Goal: Task Accomplishment & Management: Manage account settings

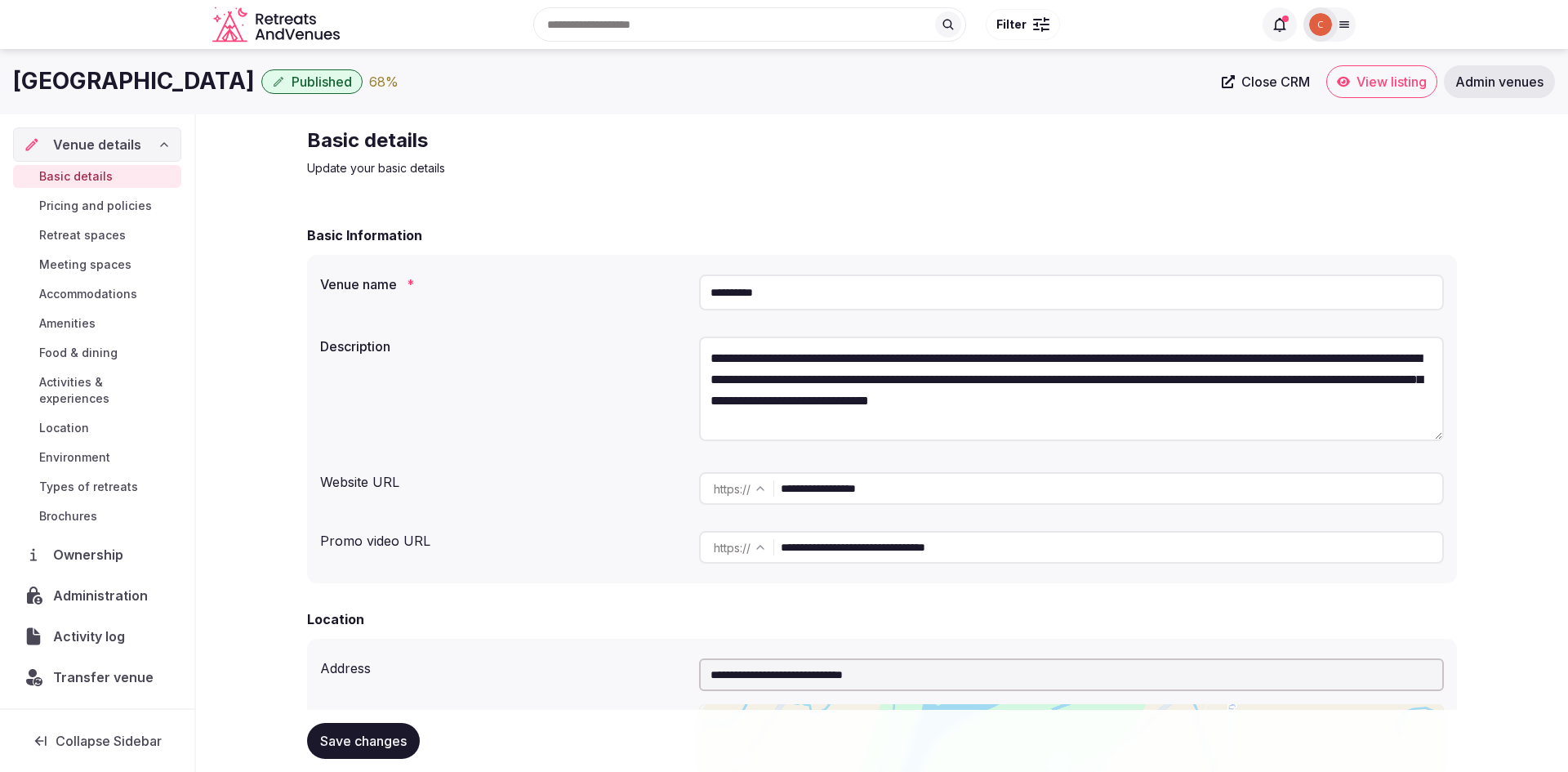
click at [1511, 77] on span "Admin venues" at bounding box center [1500, 82] width 88 height 17
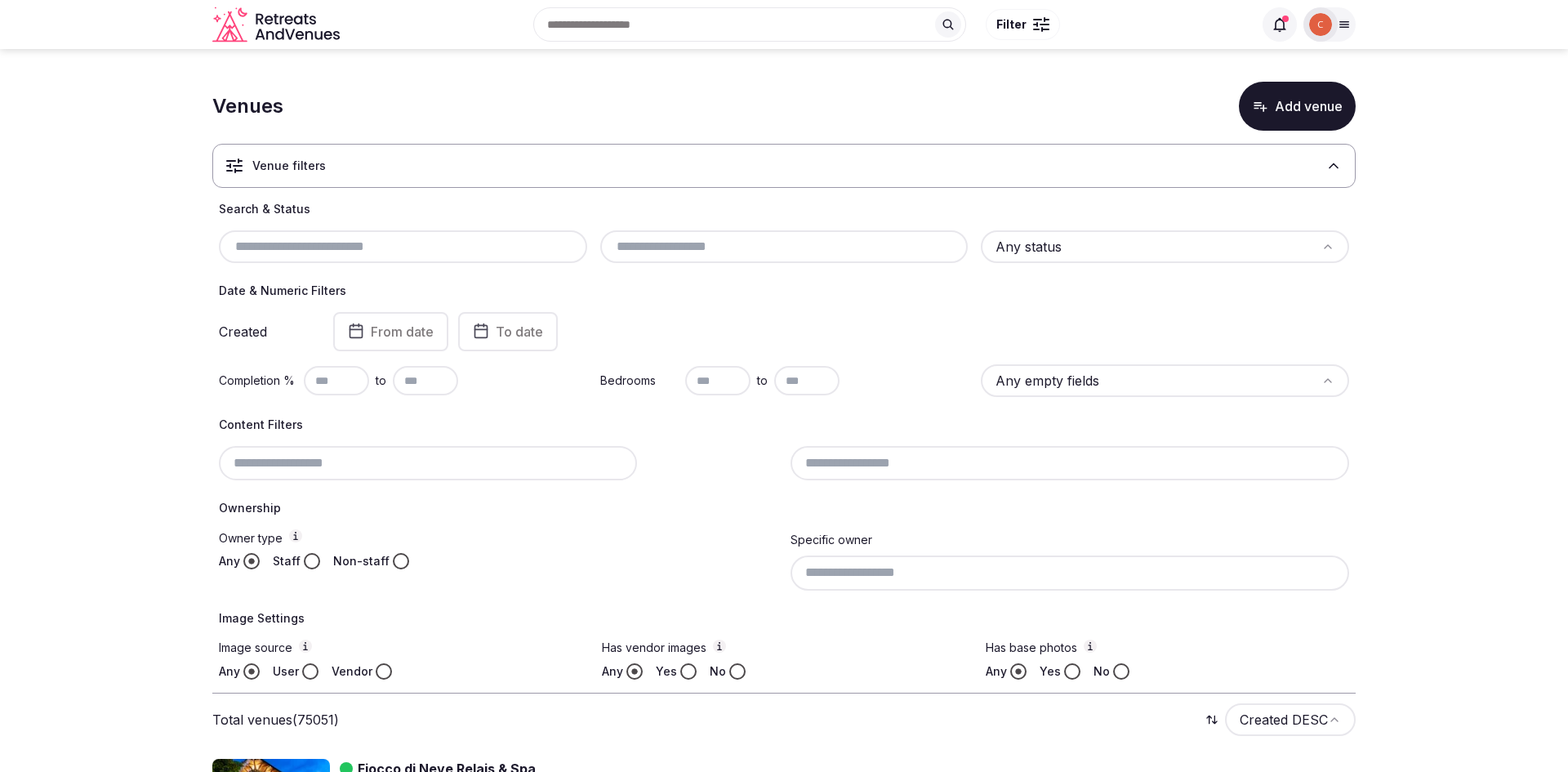
click at [305, 233] on div at bounding box center [403, 246] width 368 height 33
click at [305, 246] on input "text" at bounding box center [403, 247] width 355 height 20
paste input "**********"
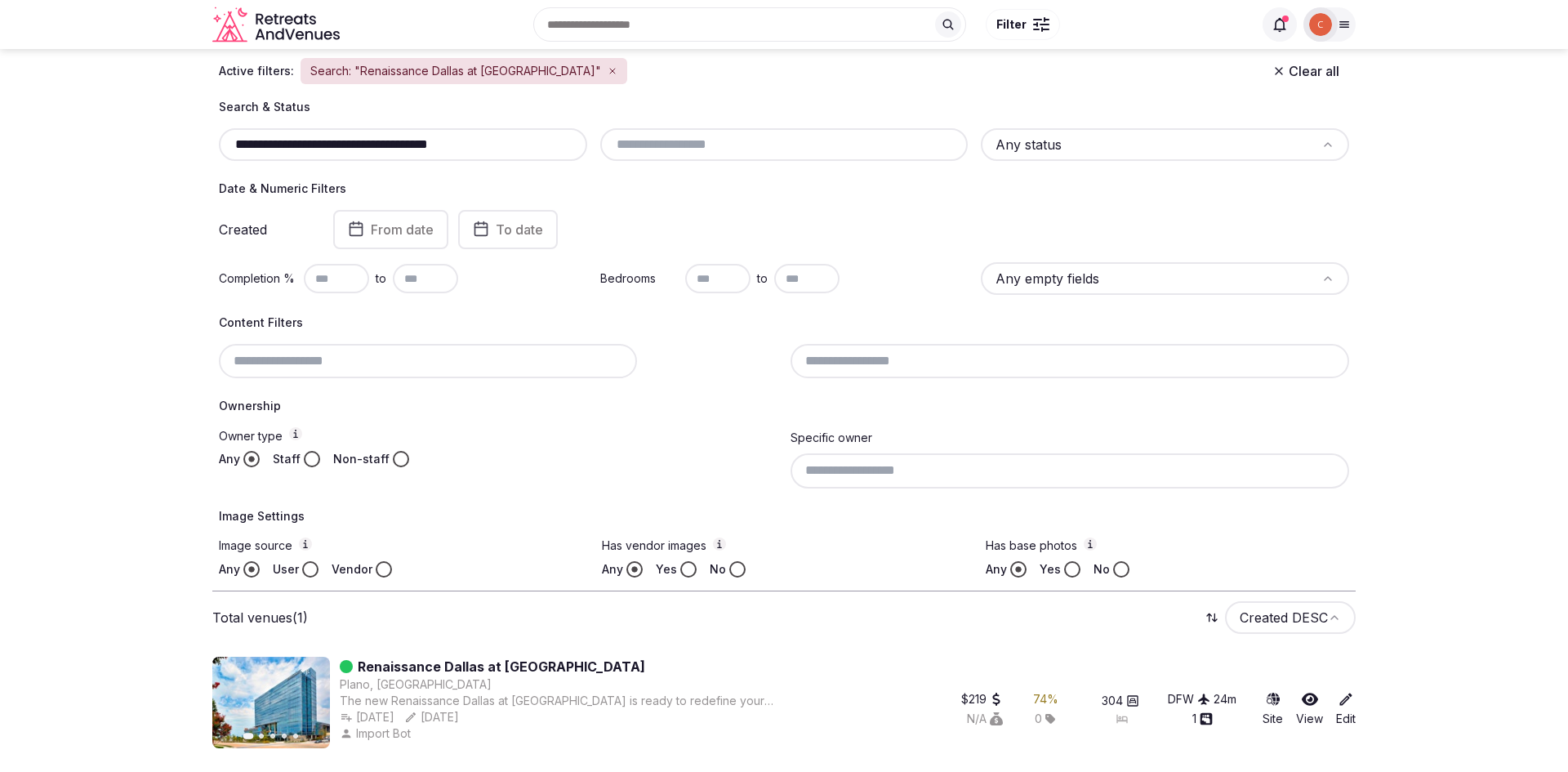
scroll to position [141, 0]
type input "**********"
click at [500, 664] on link "Renaissance Dallas at [GEOGRAPHIC_DATA]" at bounding box center [501, 668] width 287 height 20
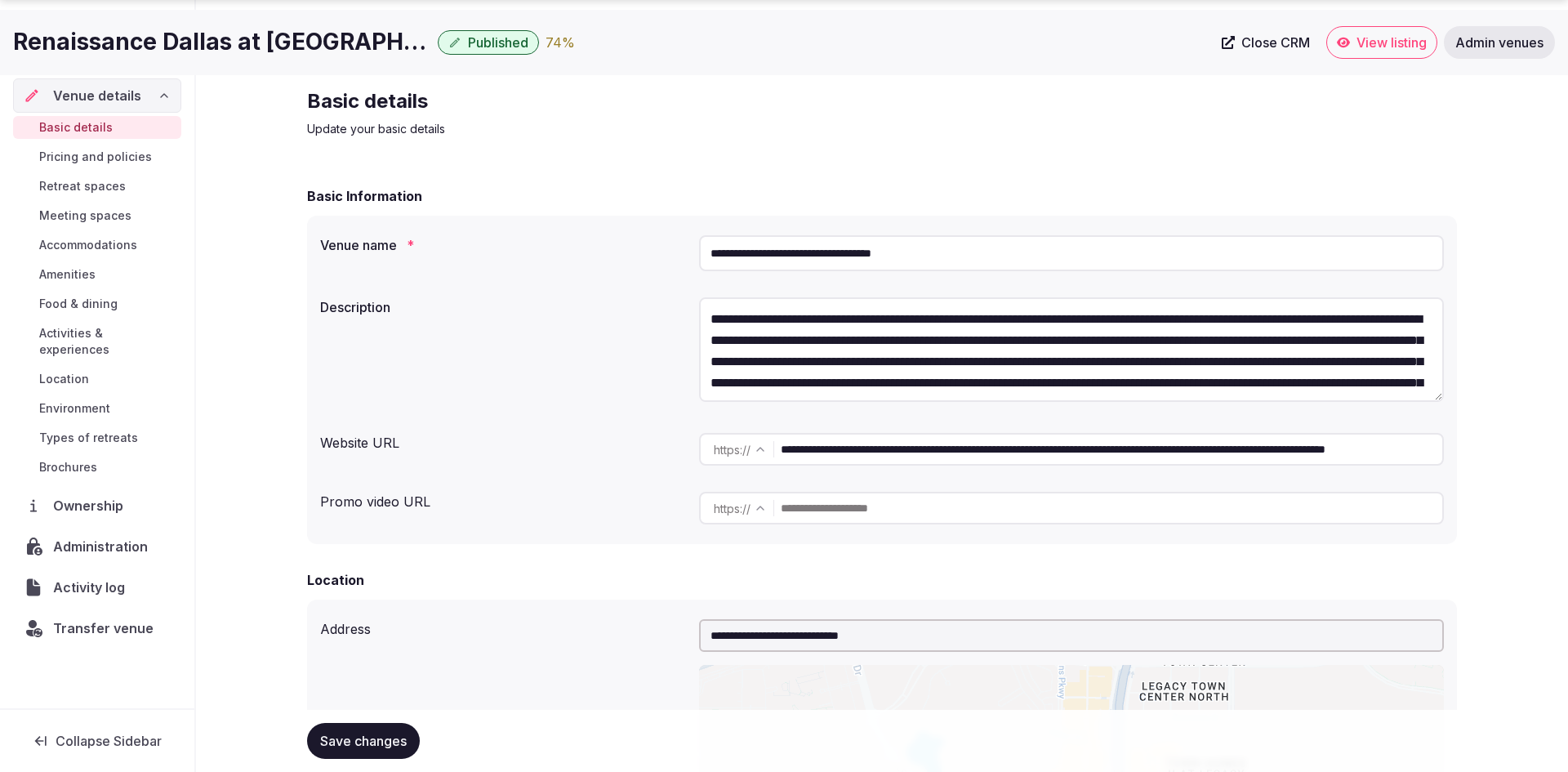
scroll to position [306, 0]
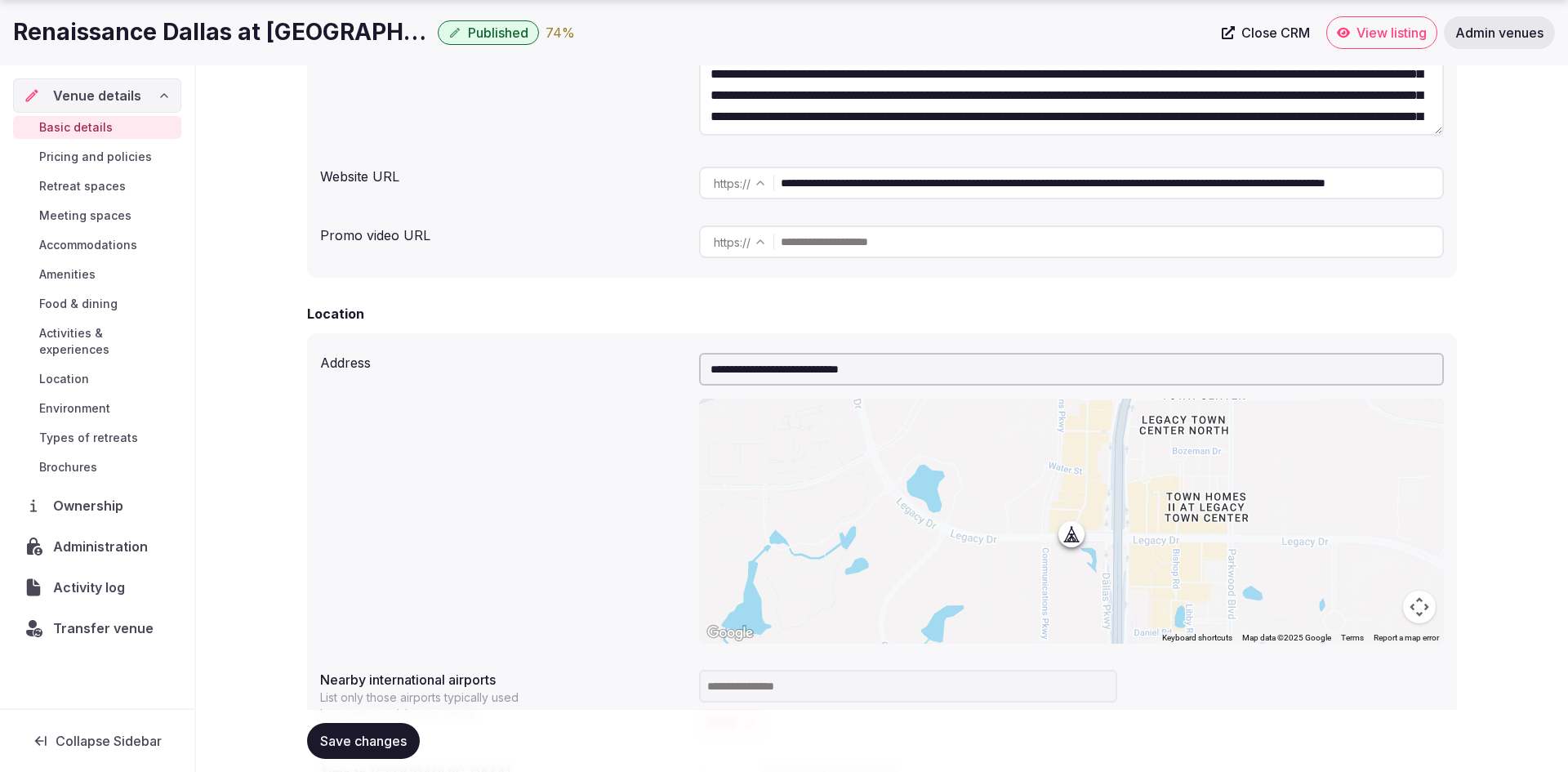
click at [116, 496] on span "Ownership" at bounding box center [92, 506] width 77 height 20
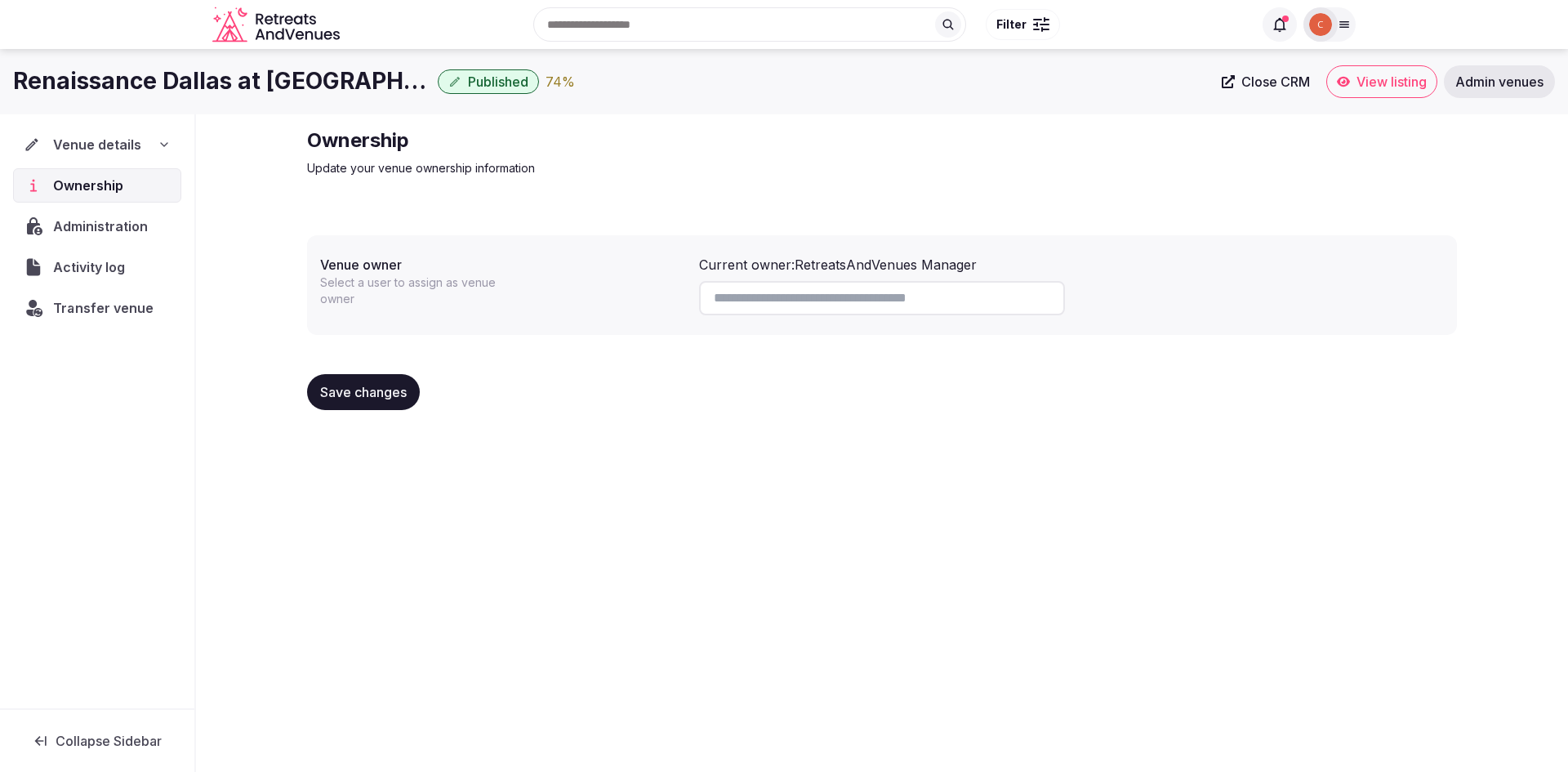
click at [108, 304] on span "Transfer venue" at bounding box center [103, 308] width 101 height 20
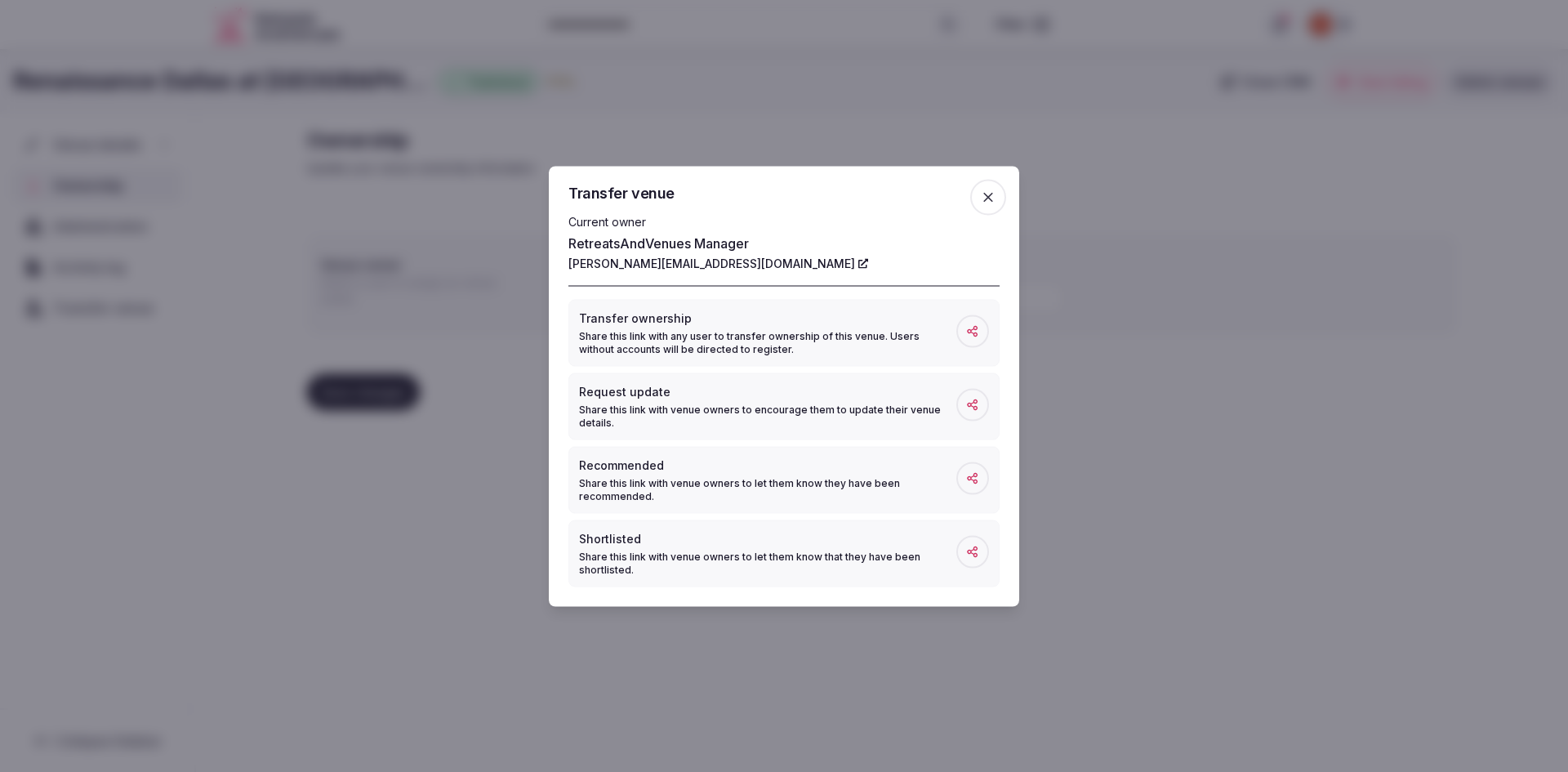
click at [968, 338] on span at bounding box center [972, 330] width 32 height 33
